Goal: Task Accomplishment & Management: Manage account settings

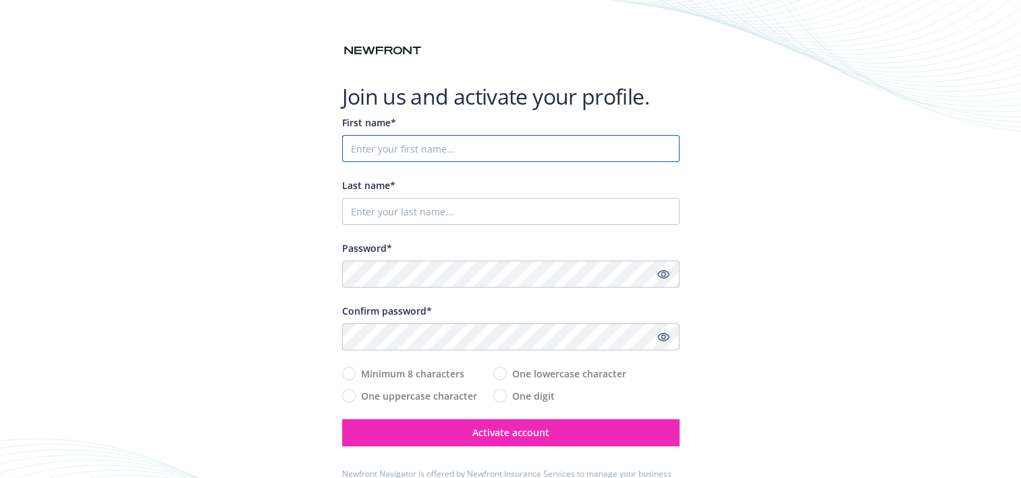
click at [348, 146] on input "First name*" at bounding box center [510, 148] width 337 height 27
type input "[PERSON_NAME]"
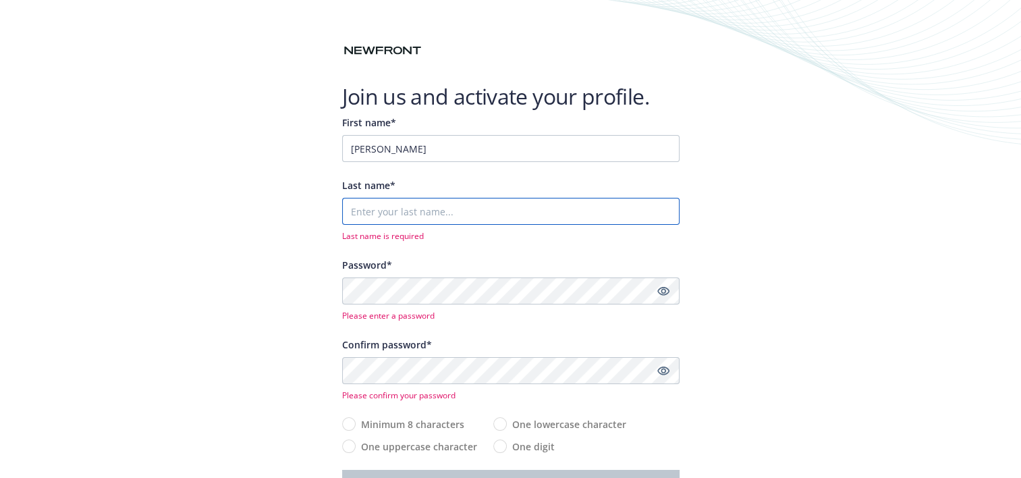
click at [362, 210] on input "Last name*" at bounding box center [510, 211] width 337 height 27
type input "[PERSON_NAME]"
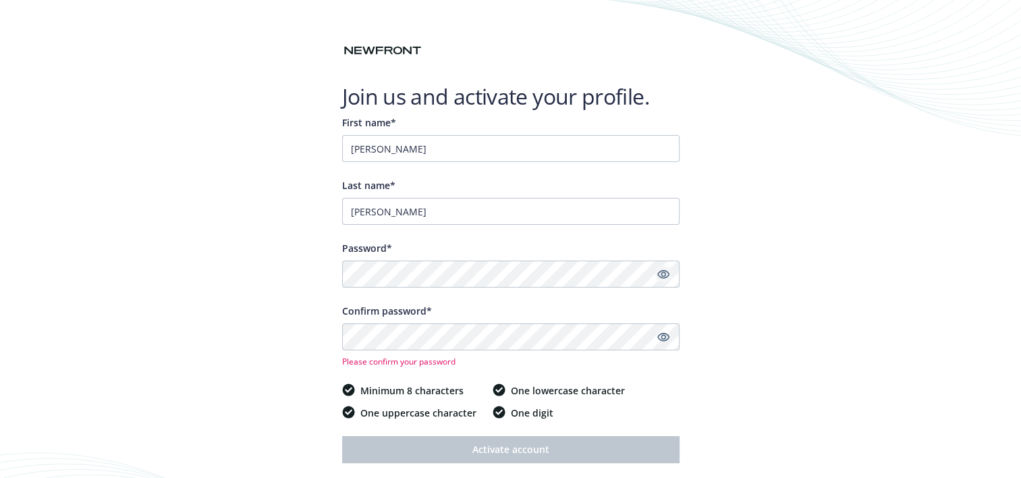
click at [663, 275] on icon "Show password" at bounding box center [663, 274] width 12 height 12
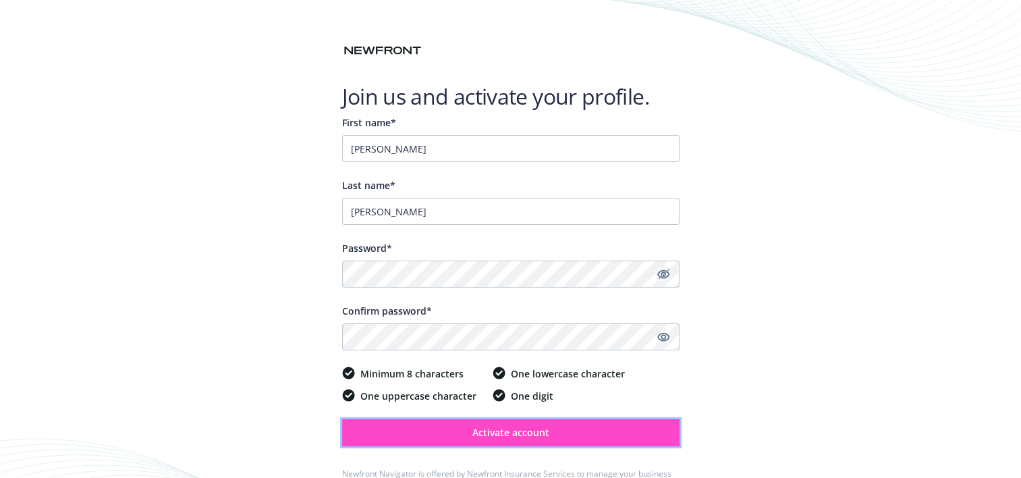
click at [516, 431] on span "Activate account" at bounding box center [510, 432] width 77 height 13
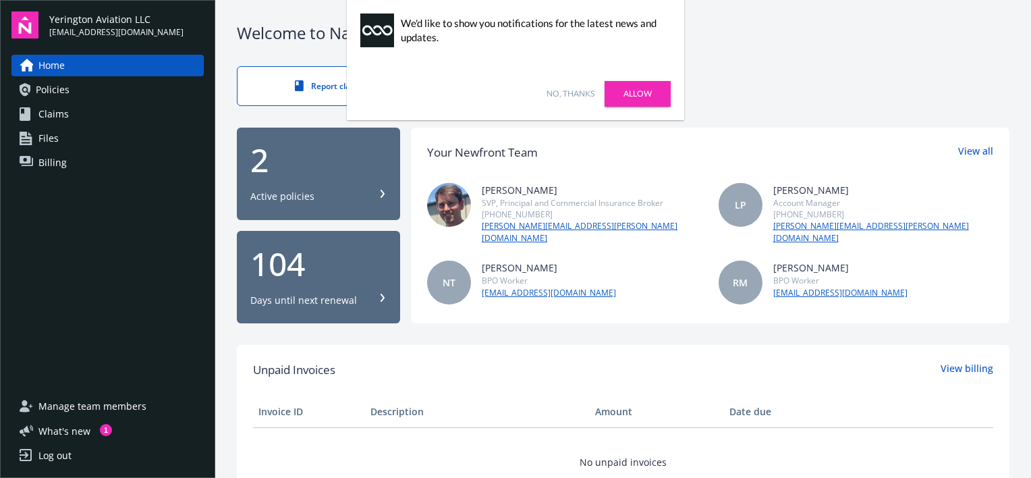
click at [641, 89] on link "Allow" at bounding box center [638, 94] width 66 height 26
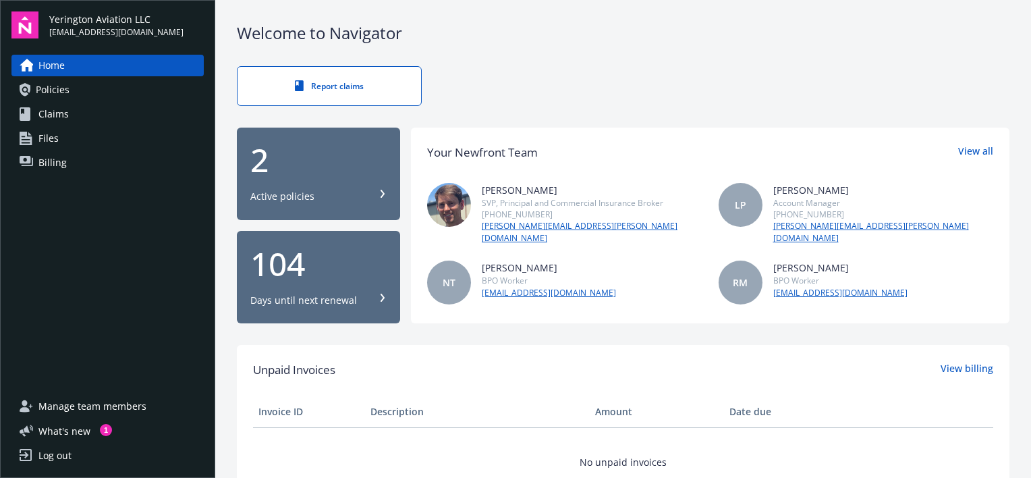
click at [379, 192] on icon at bounding box center [383, 194] width 8 height 8
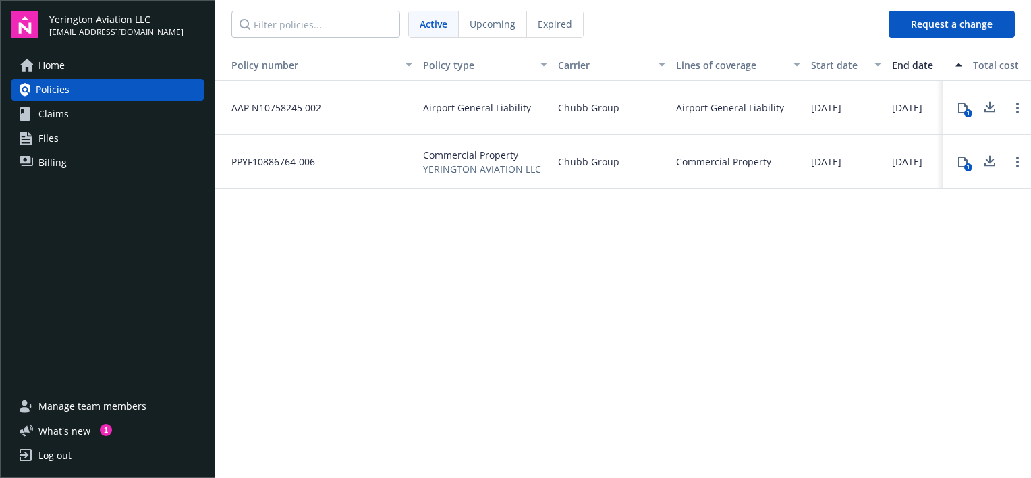
click at [49, 113] on span "Claims" at bounding box center [53, 114] width 30 height 22
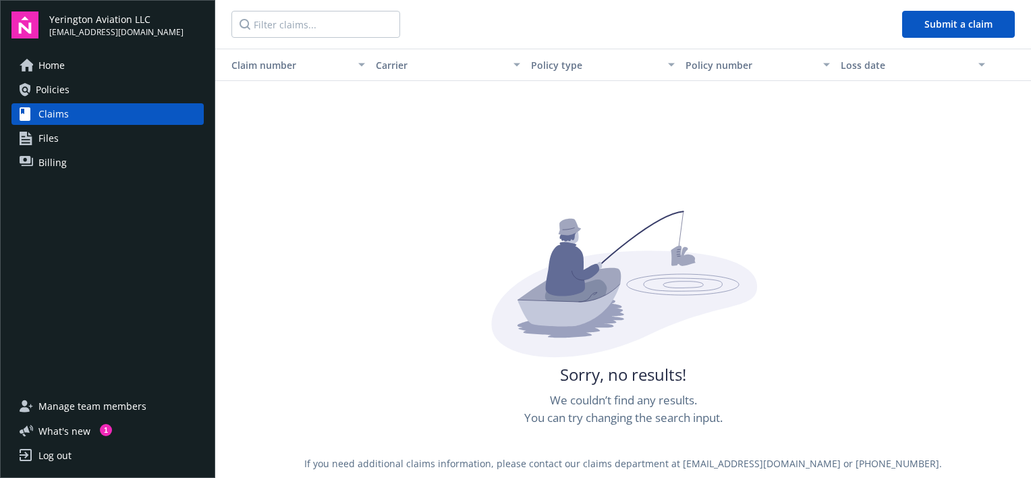
click at [54, 138] on span "Files" at bounding box center [48, 139] width 20 height 22
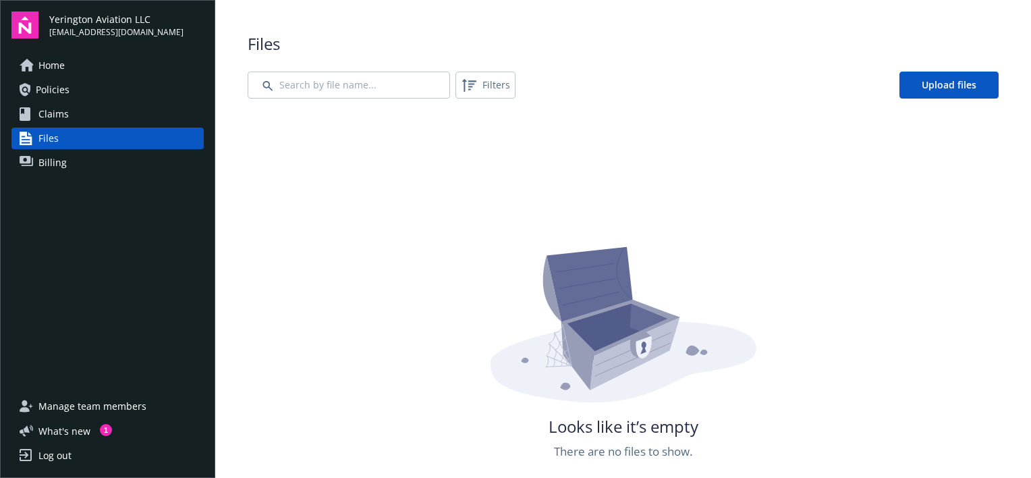
click at [43, 160] on span "Billing" at bounding box center [52, 163] width 28 height 22
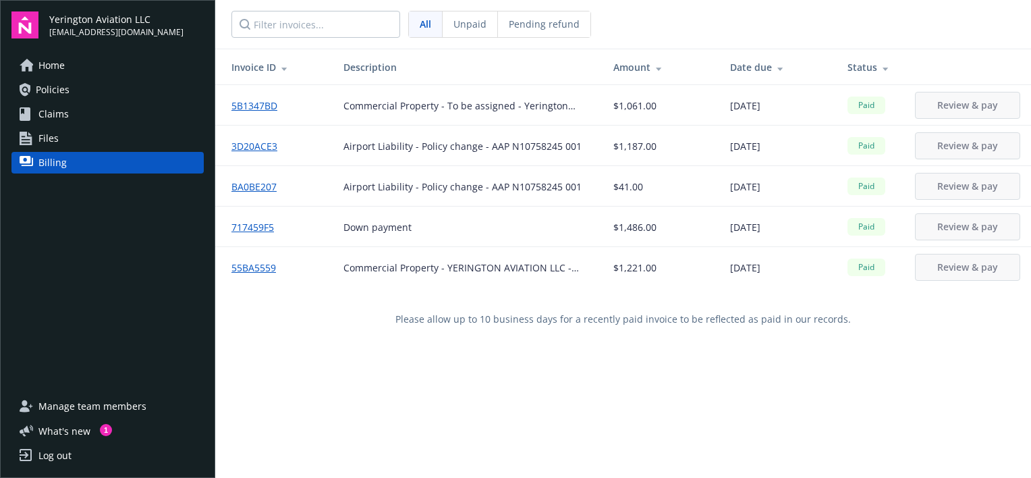
click at [49, 67] on span "Home" at bounding box center [51, 66] width 26 height 22
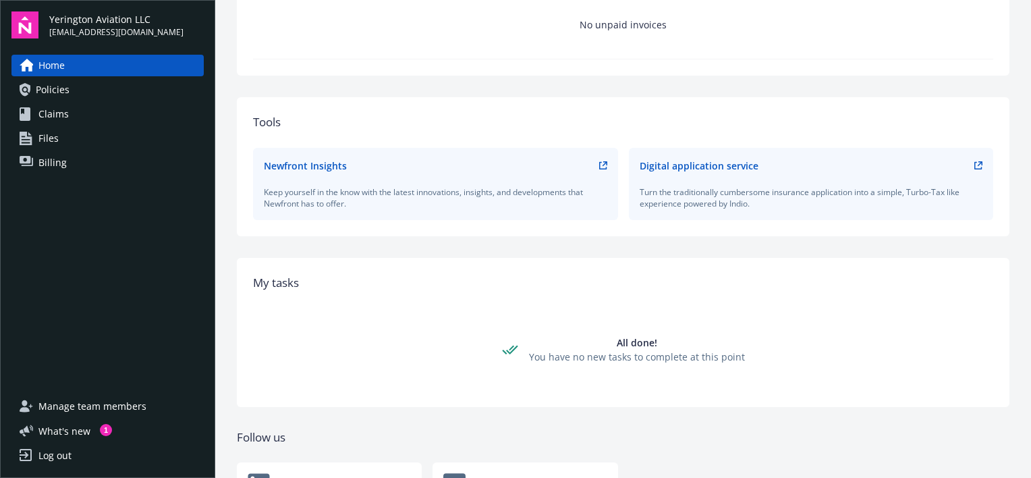
scroll to position [505, 0]
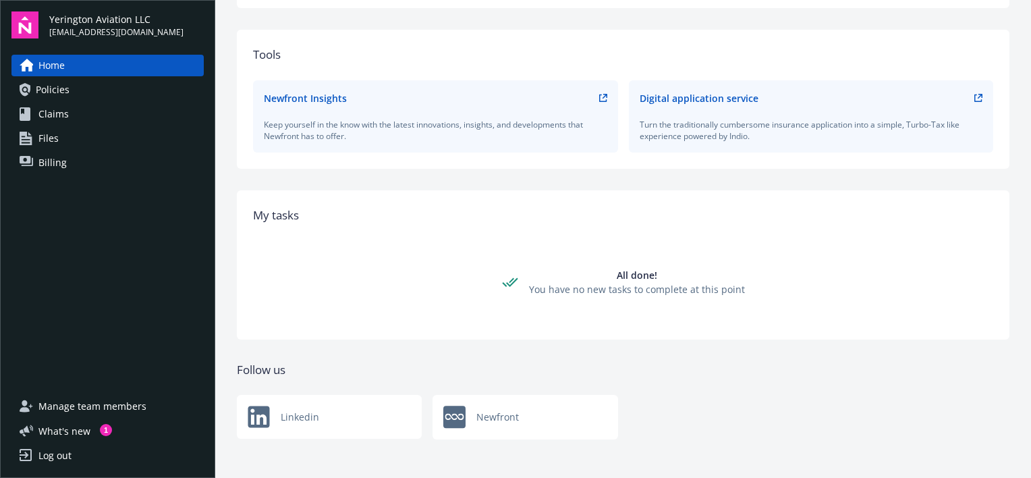
click at [71, 408] on span "Manage team members" at bounding box center [92, 406] width 108 height 22
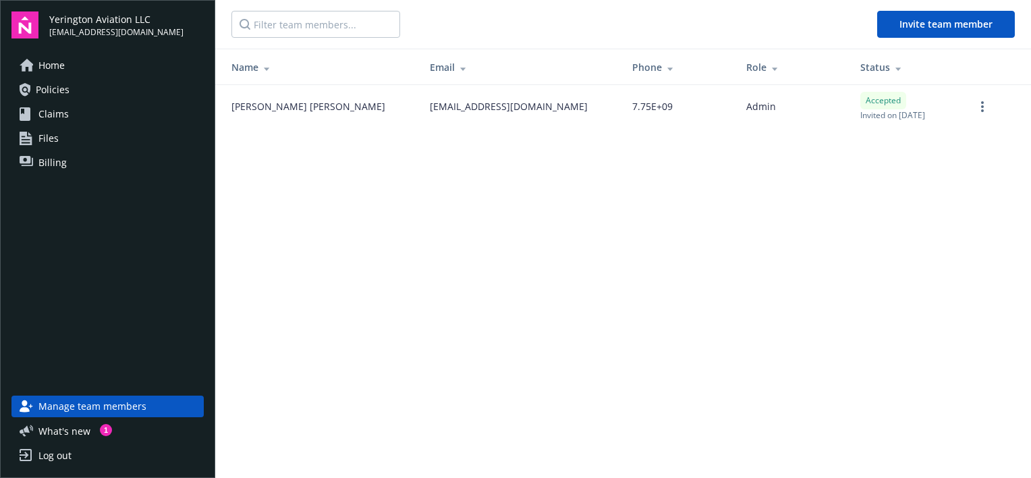
click at [667, 68] on icon at bounding box center [669, 68] width 5 height 3
drag, startPoint x: 524, startPoint y: 108, endPoint x: 591, endPoint y: 94, distance: 68.3
click at [622, 94] on td "7.75E+09" at bounding box center [679, 106] width 114 height 43
click at [983, 107] on icon "more" at bounding box center [982, 106] width 3 height 11
click at [734, 243] on main "Invite team member Name Email Phone Role Status [PERSON_NAME] [EMAIL_ADDRESS][D…" at bounding box center [623, 239] width 816 height 478
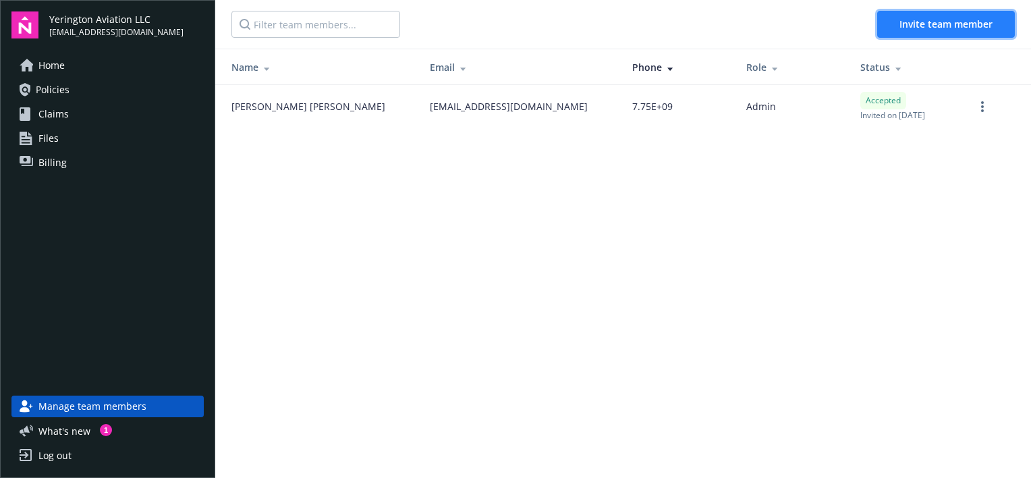
click at [939, 28] on span "Invite team member" at bounding box center [946, 24] width 93 height 13
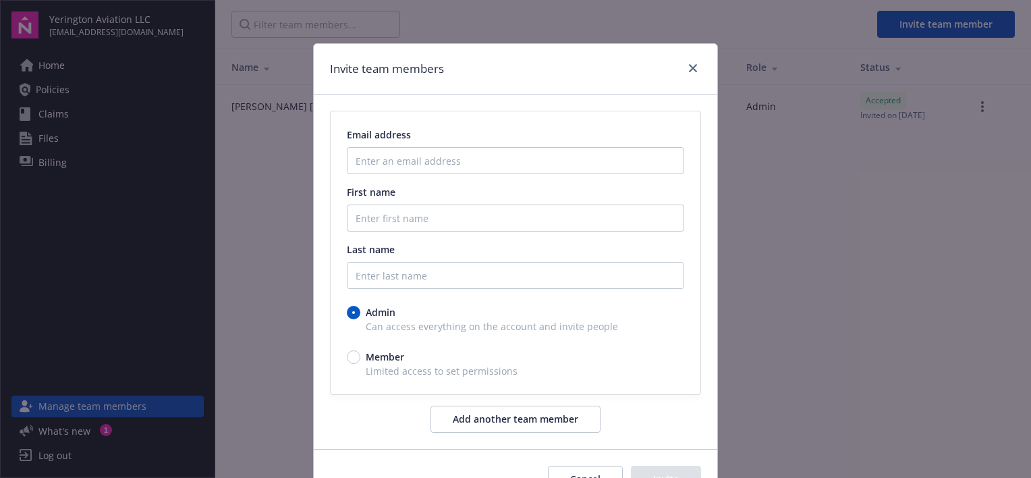
click at [780, 219] on div "Invite team members Email address First name Last name Admin Can access everyth…" at bounding box center [515, 239] width 1031 height 478
click at [689, 70] on icon "close" at bounding box center [693, 68] width 8 height 8
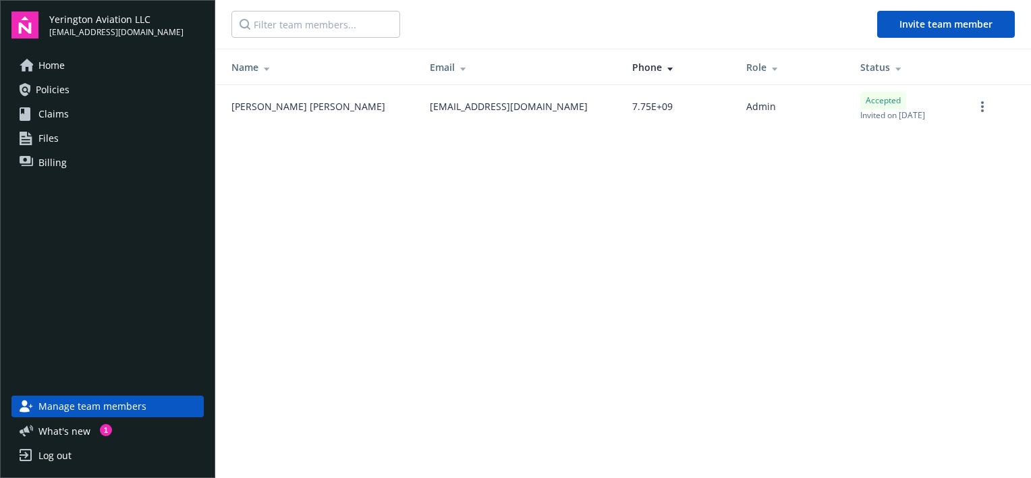
click at [81, 92] on link "Policies" at bounding box center [107, 90] width 192 height 22
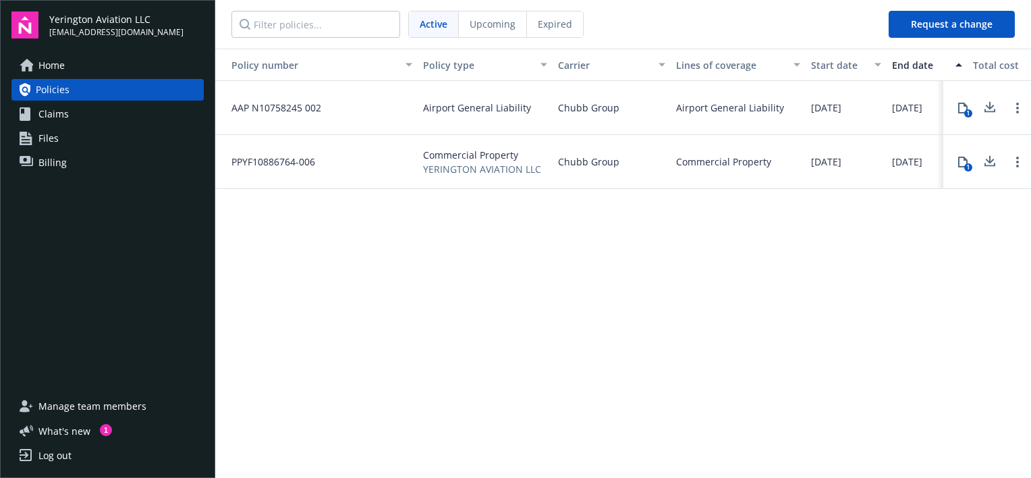
click at [51, 167] on span "Billing" at bounding box center [52, 163] width 28 height 22
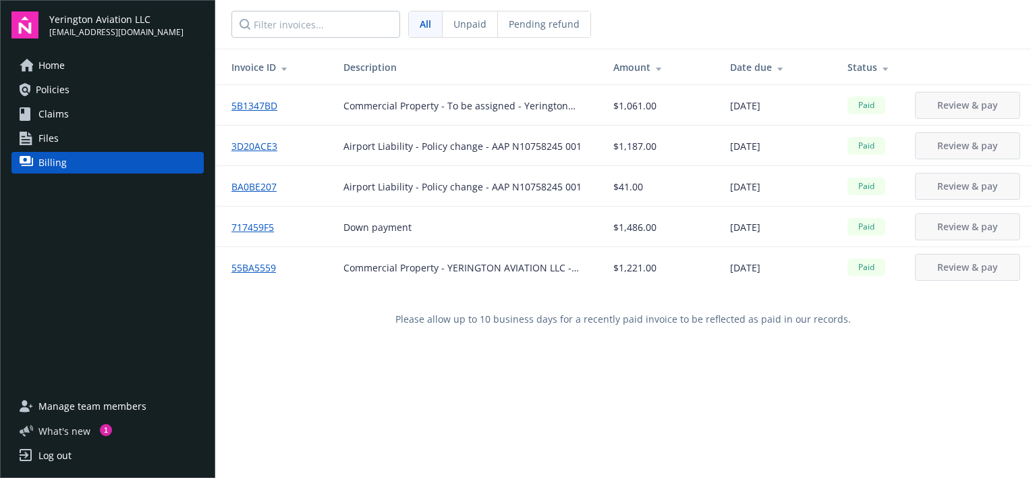
click at [67, 435] on span "What ' s new" at bounding box center [64, 431] width 52 height 14
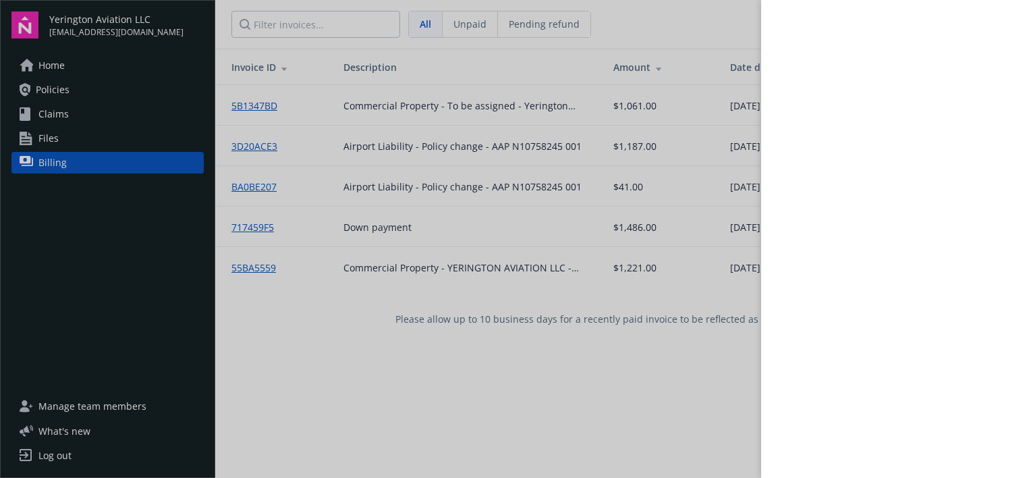
click at [727, 454] on div at bounding box center [515, 239] width 1031 height 478
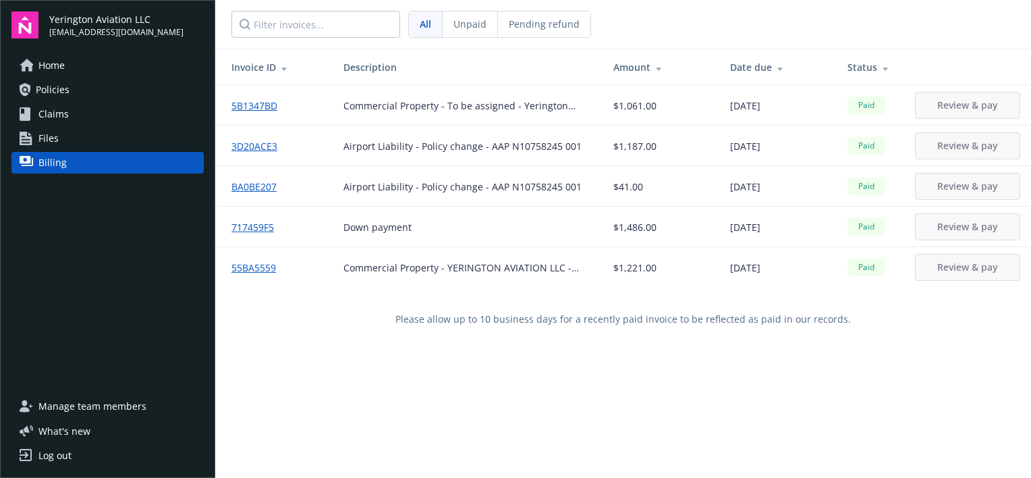
click at [85, 437] on span "What ' s new" at bounding box center [64, 431] width 52 height 14
